Goal: Information Seeking & Learning: Check status

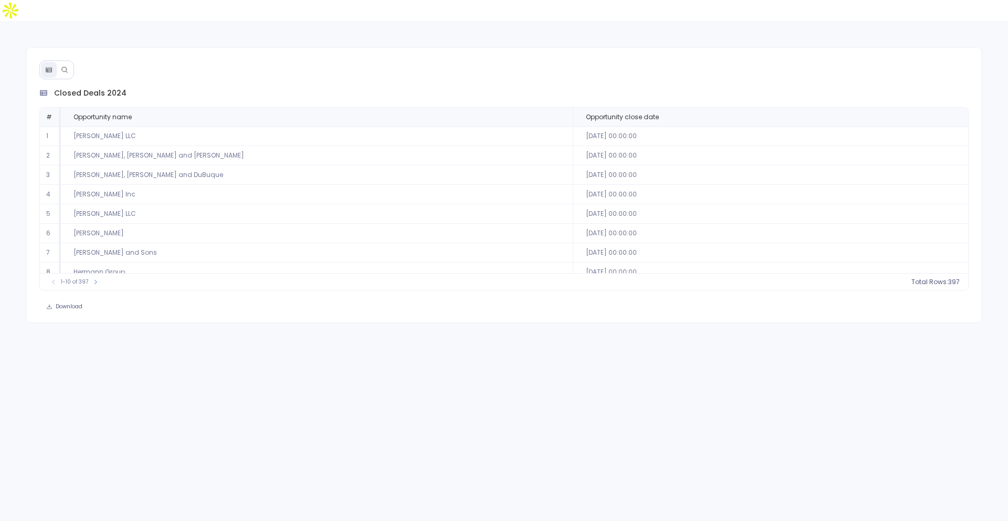
click at [61, 47] on div "closed deals 2024 # Opportunity name Opportunity close date 1 Champlin LLC 2024…" at bounding box center [504, 185] width 956 height 276
click at [65, 66] on icon at bounding box center [64, 69] width 7 height 7
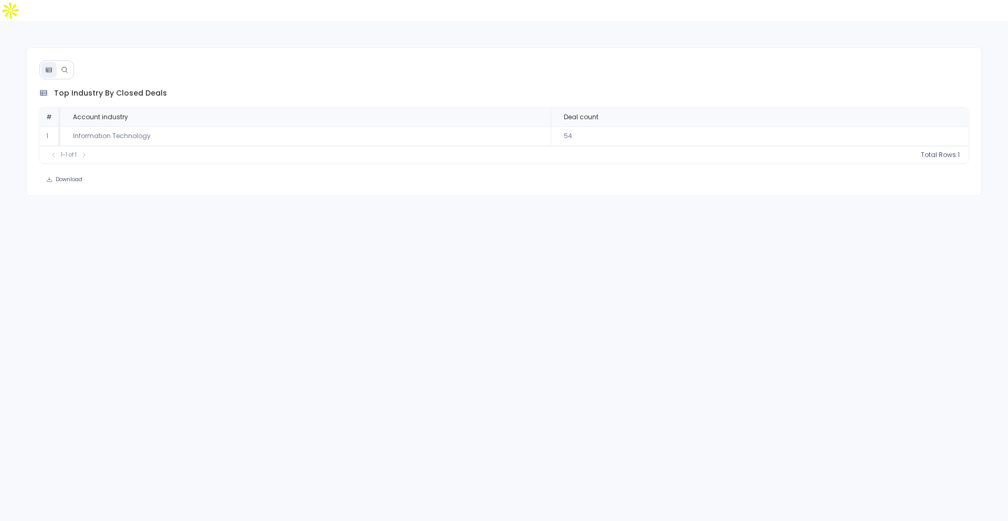
click at [68, 62] on button at bounding box center [65, 70] width 16 height 16
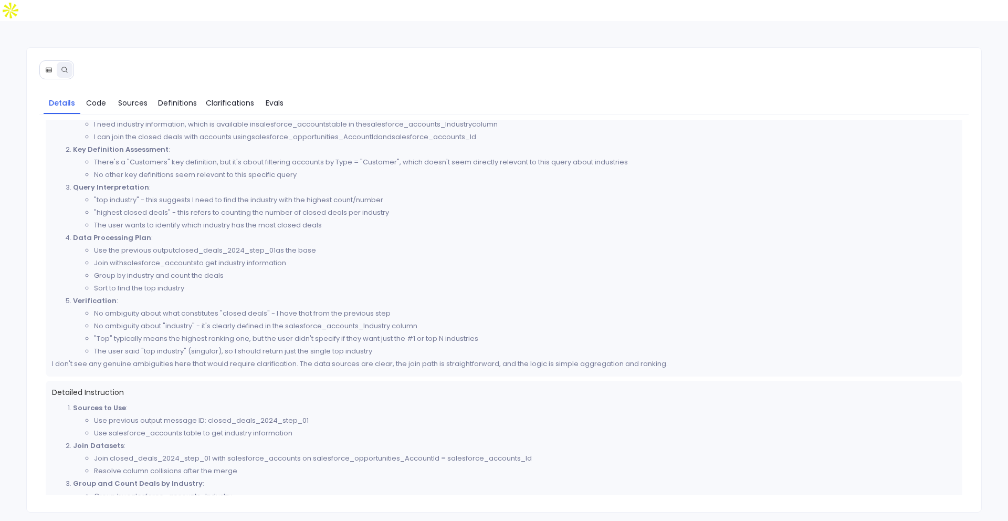
scroll to position [162, 0]
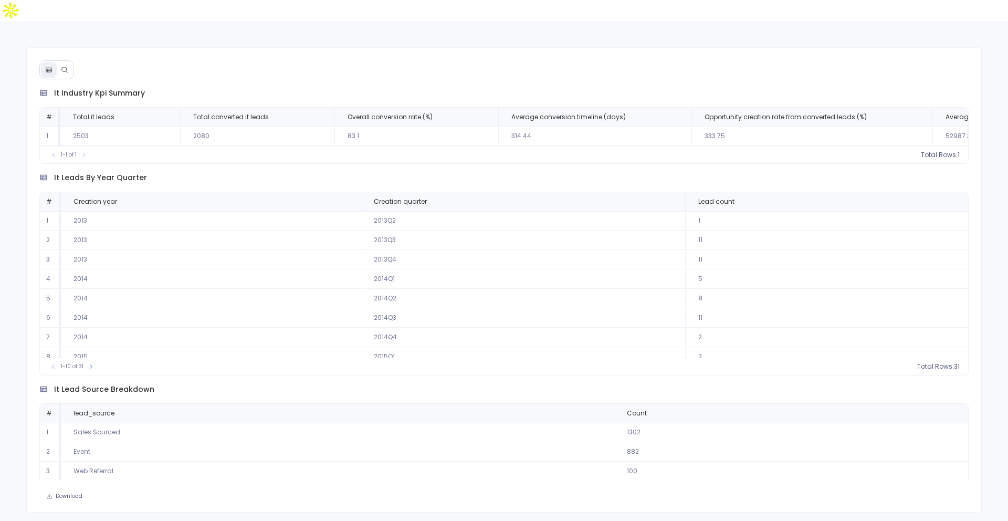
click at [65, 66] on icon at bounding box center [64, 69] width 7 height 7
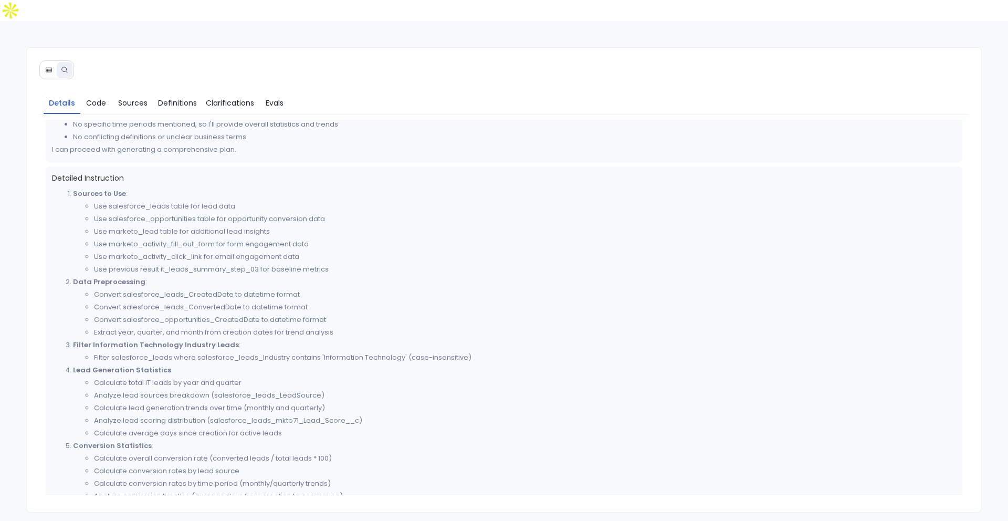
scroll to position [268, 0]
click at [252, 97] on span "Clarifications" at bounding box center [230, 103] width 48 height 12
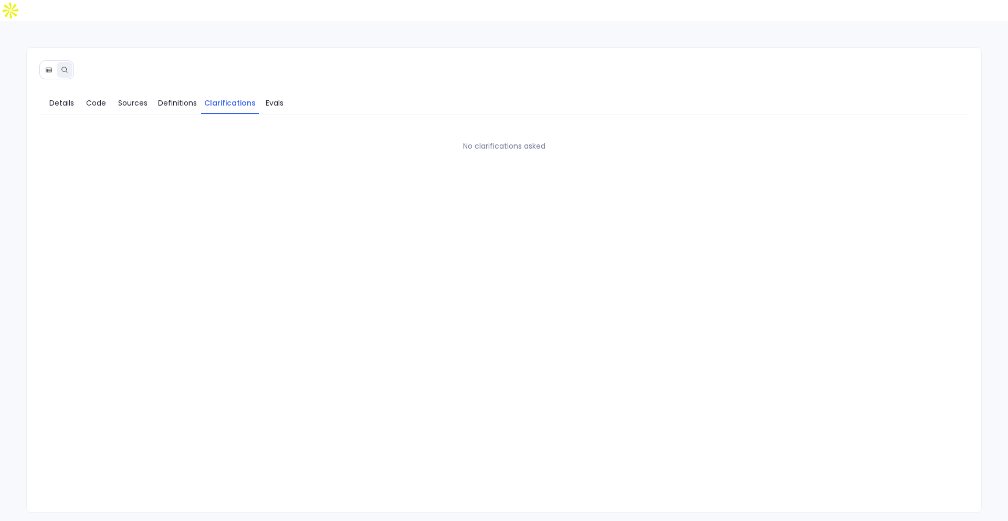
scroll to position [0, 0]
click at [289, 92] on link "Evals" at bounding box center [274, 103] width 31 height 22
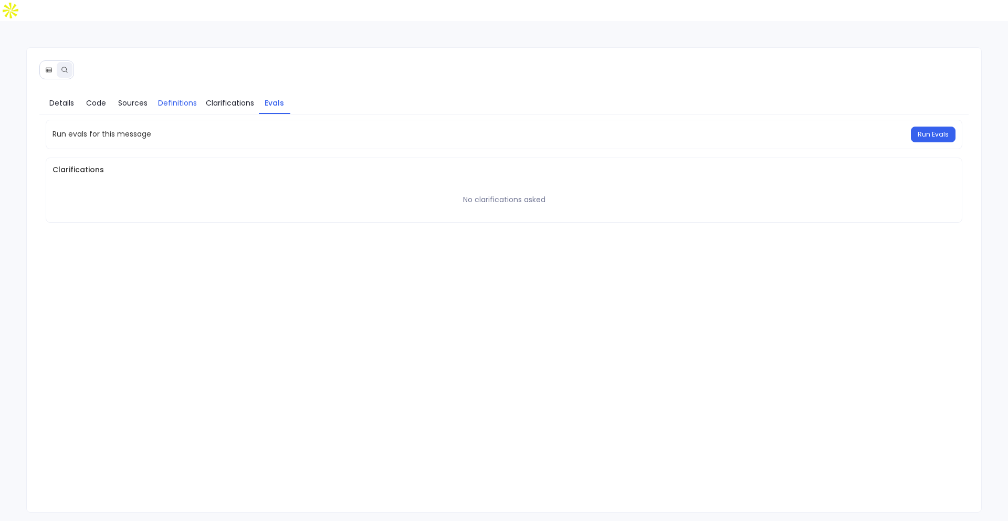
click at [181, 97] on span "Definitions" at bounding box center [177, 103] width 39 height 12
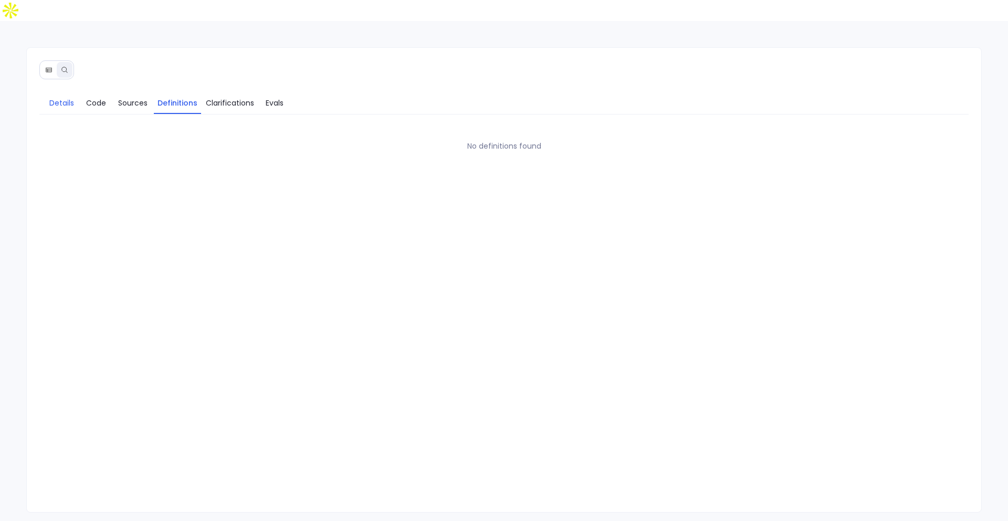
click at [63, 97] on span "Details" at bounding box center [61, 103] width 25 height 12
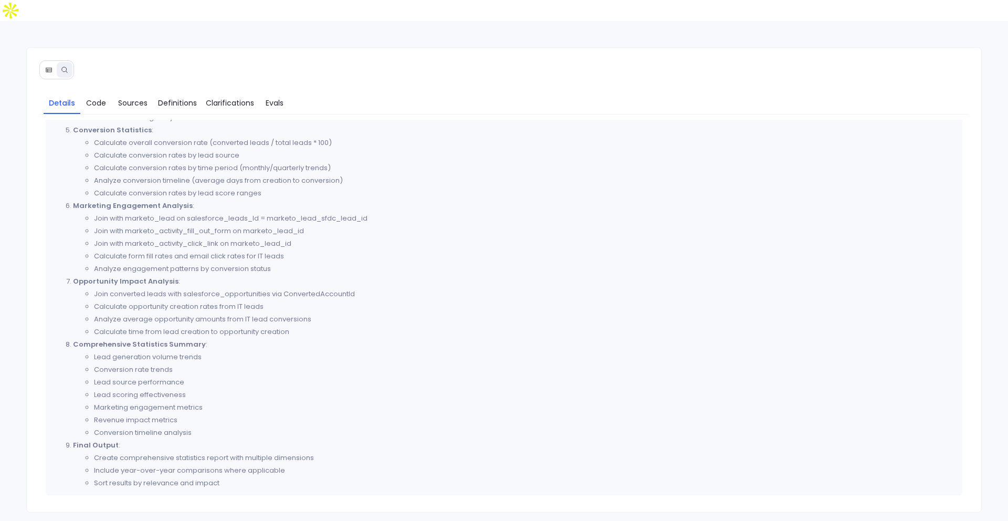
scroll to position [586, 0]
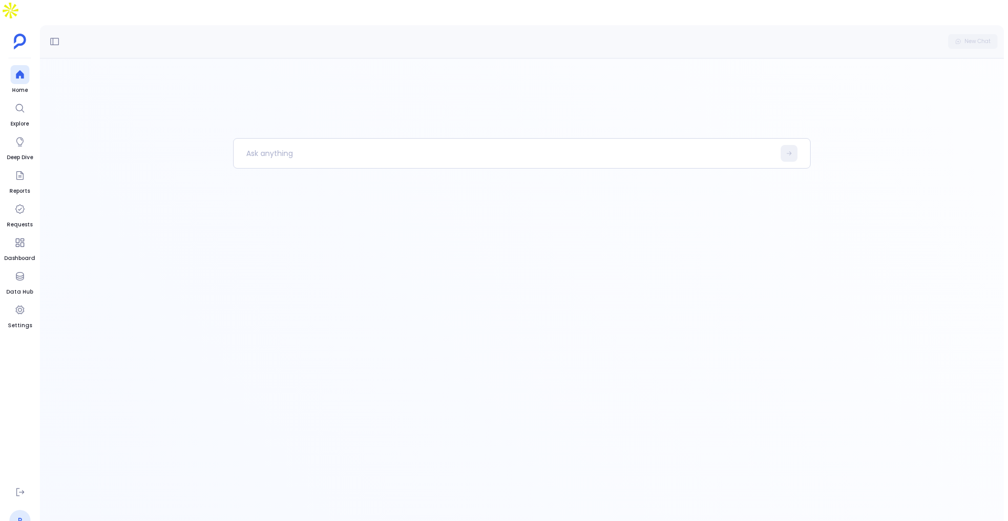
click at [23, 510] on link "P" at bounding box center [19, 520] width 21 height 21
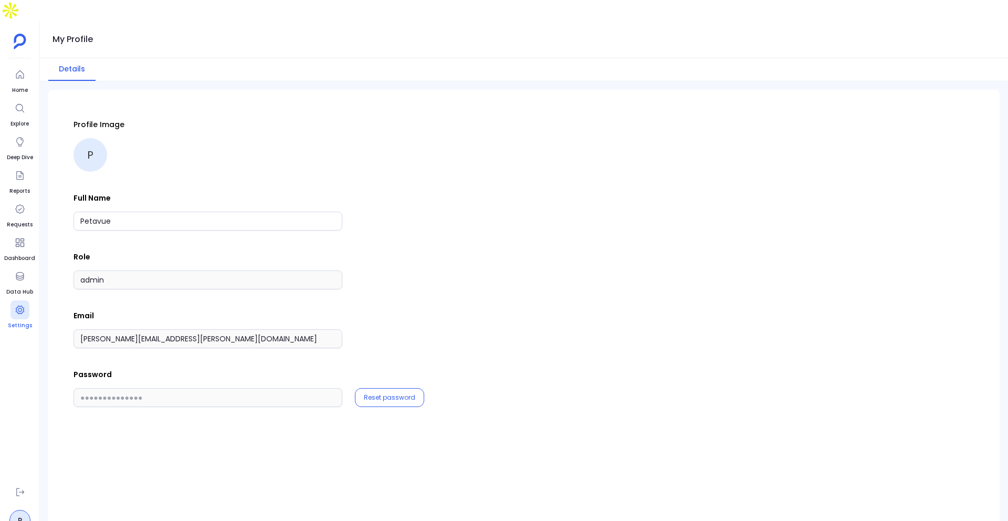
click at [17, 300] on div at bounding box center [19, 309] width 19 height 19
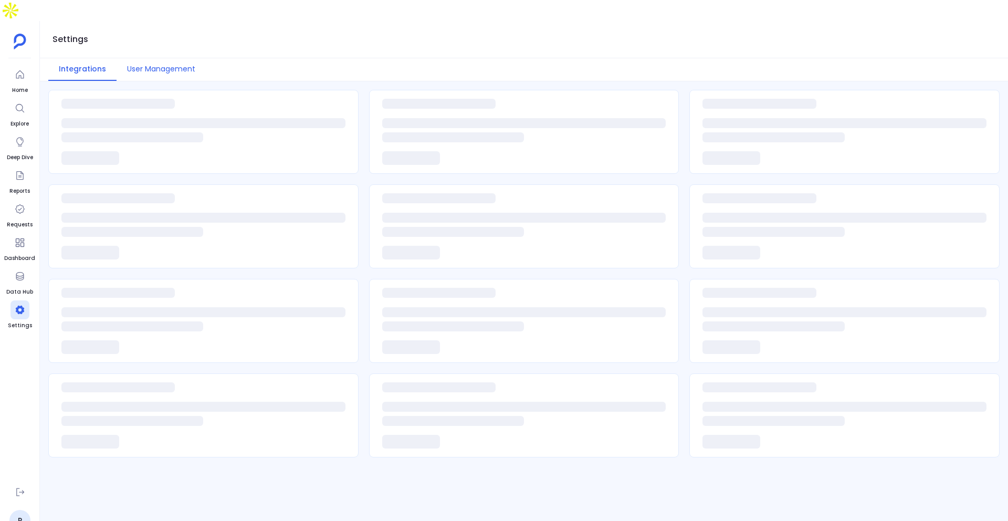
click at [161, 58] on button "User Management" at bounding box center [161, 69] width 89 height 23
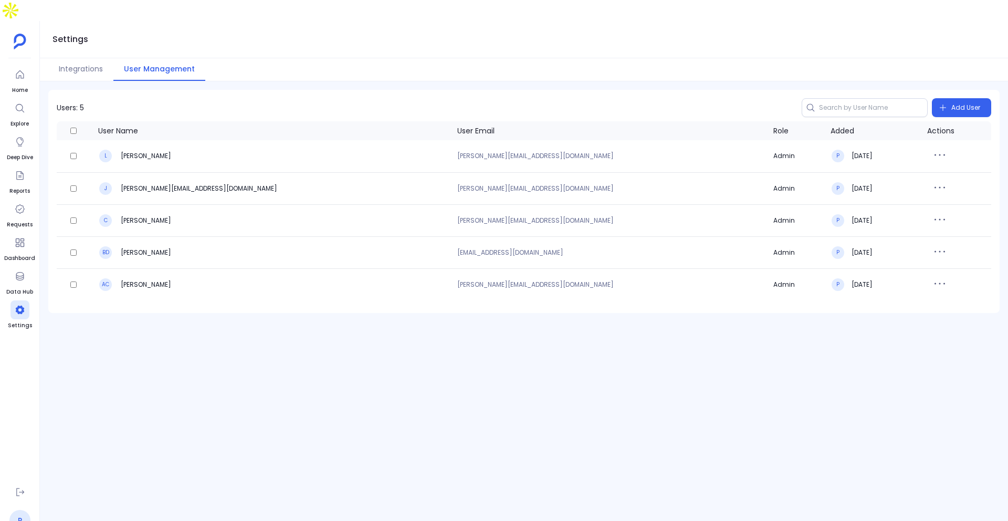
click at [18, 510] on link "P" at bounding box center [19, 520] width 21 height 21
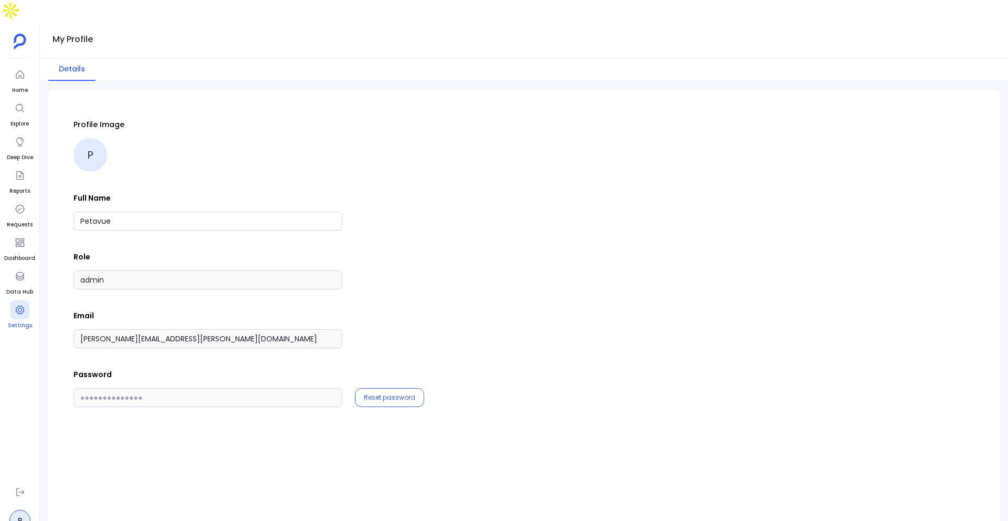
click at [19, 300] on div at bounding box center [19, 309] width 19 height 19
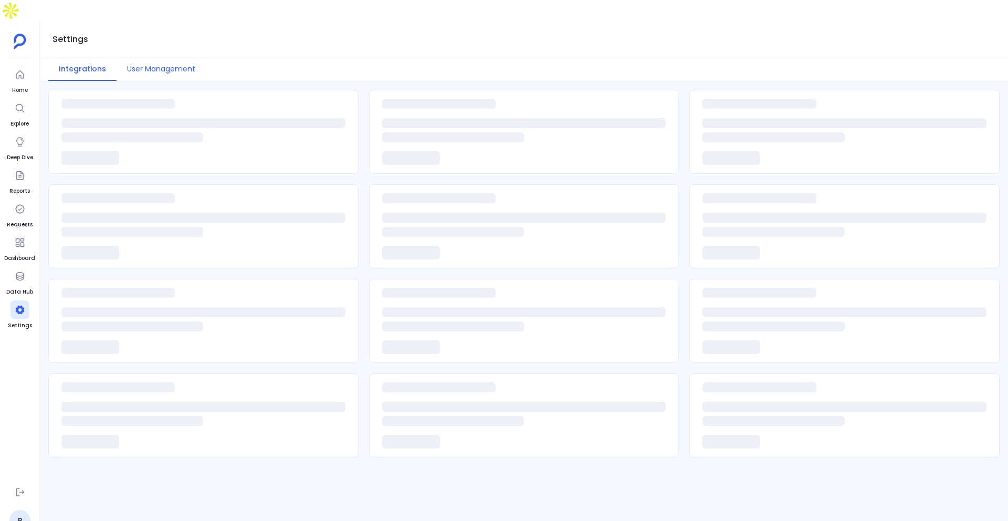
click at [178, 58] on button "User Management" at bounding box center [161, 69] width 89 height 23
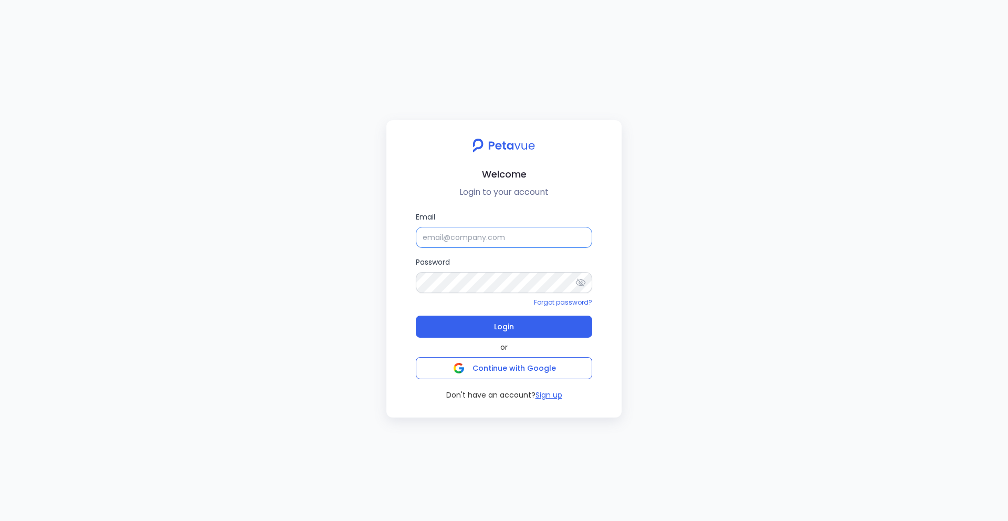
click at [536, 233] on input "Email" at bounding box center [504, 237] width 176 height 21
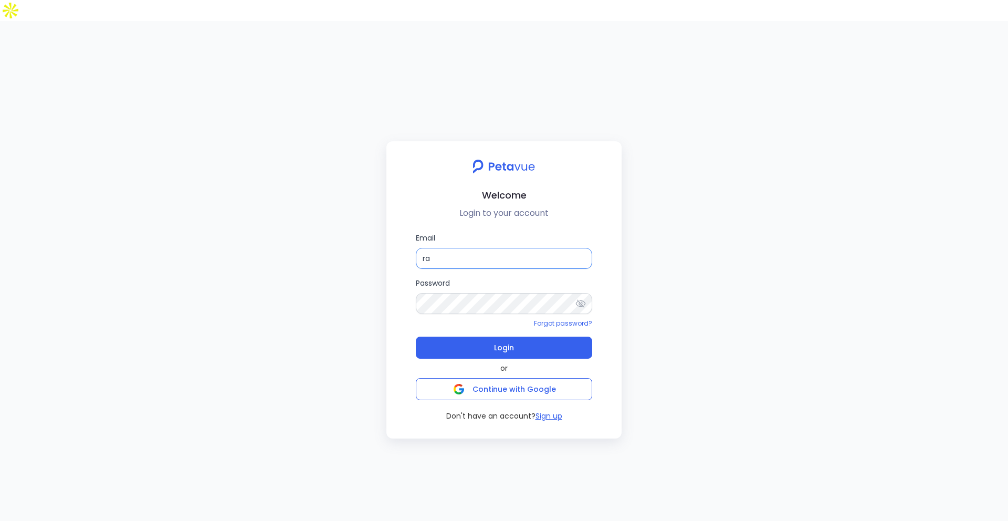
type input "[PERSON_NAME][EMAIL_ADDRESS][PERSON_NAME][DOMAIN_NAME]"
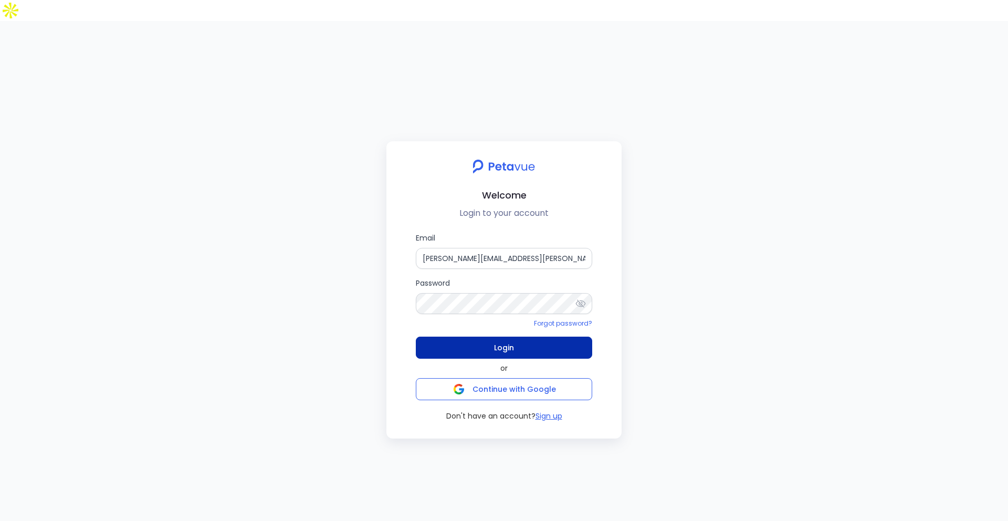
click at [562, 336] on button "Login" at bounding box center [504, 347] width 176 height 22
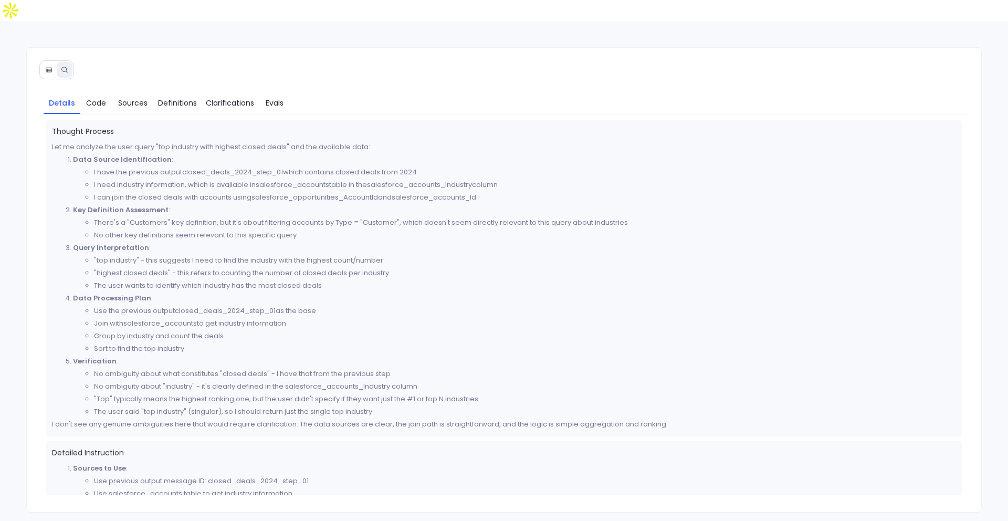
scroll to position [162, 0]
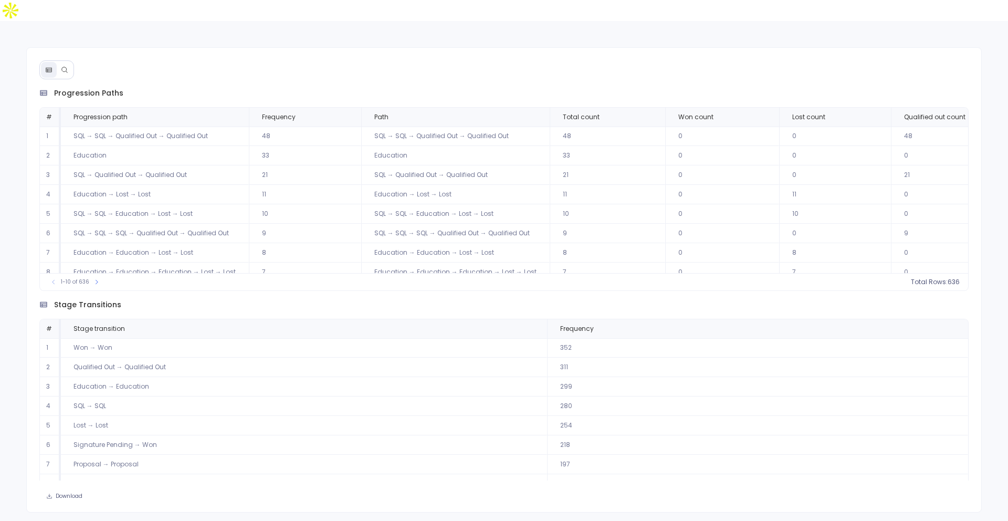
click at [61, 62] on button at bounding box center [65, 70] width 16 height 16
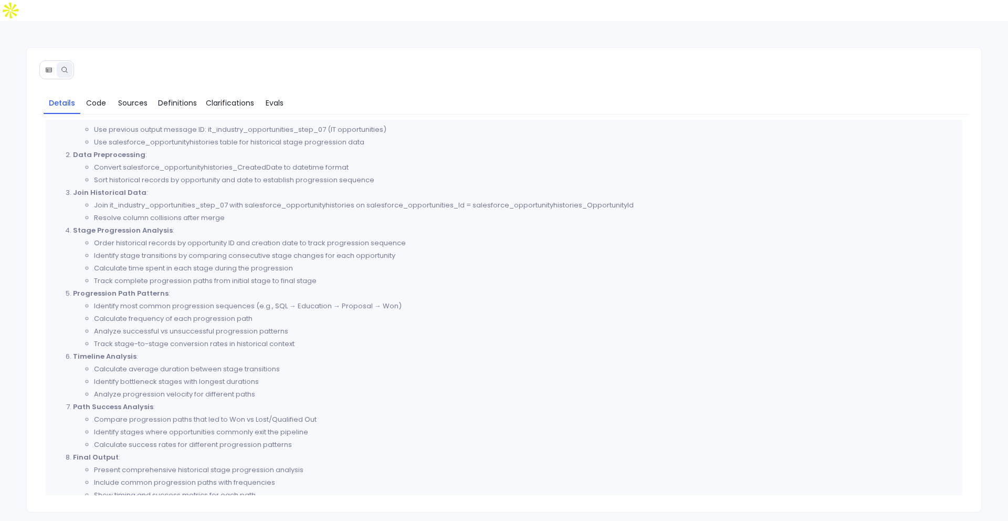
scroll to position [229, 0]
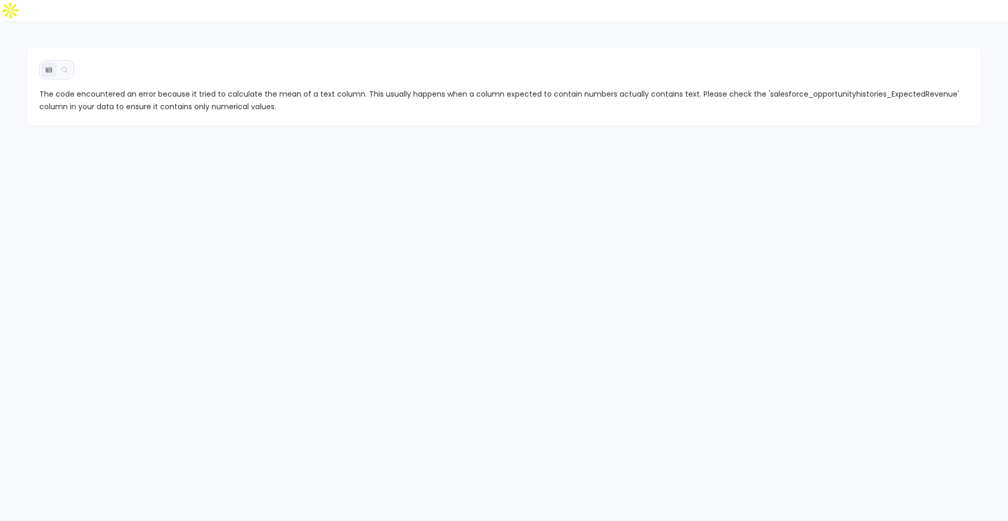
click at [873, 88] on span "The code encountered an error because it tried to calculate the mean of a text …" at bounding box center [504, 100] width 930 height 25
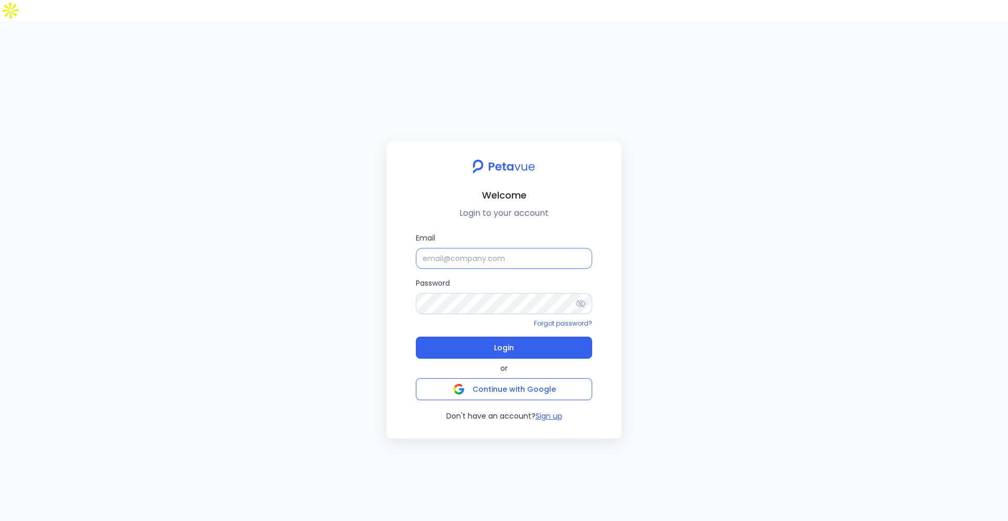
click at [509, 248] on input "Email" at bounding box center [504, 258] width 176 height 21
type input "[EMAIL_ADDRESS][DOMAIN_NAME]"
click at [514, 336] on button "Login" at bounding box center [504, 347] width 176 height 22
